Goal: Find specific page/section: Find specific page/section

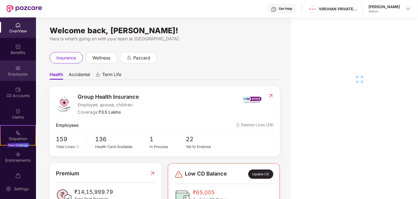
click at [20, 67] on div "Employees" at bounding box center [18, 70] width 36 height 20
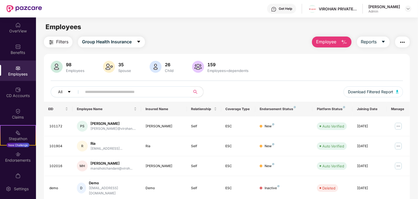
click at [147, 92] on input "text" at bounding box center [134, 92] width 98 height 8
paste input "******"
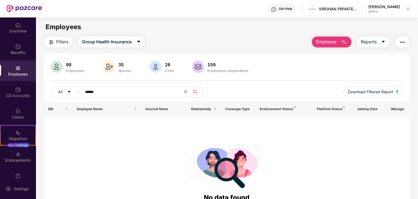
type input "******"
